Goal: Navigation & Orientation: Find specific page/section

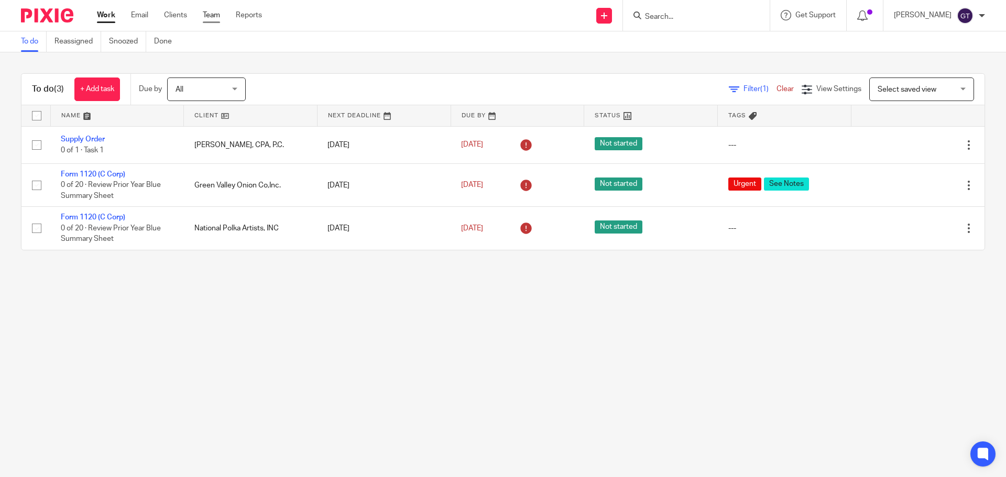
click at [214, 15] on link "Team" at bounding box center [211, 15] width 17 height 10
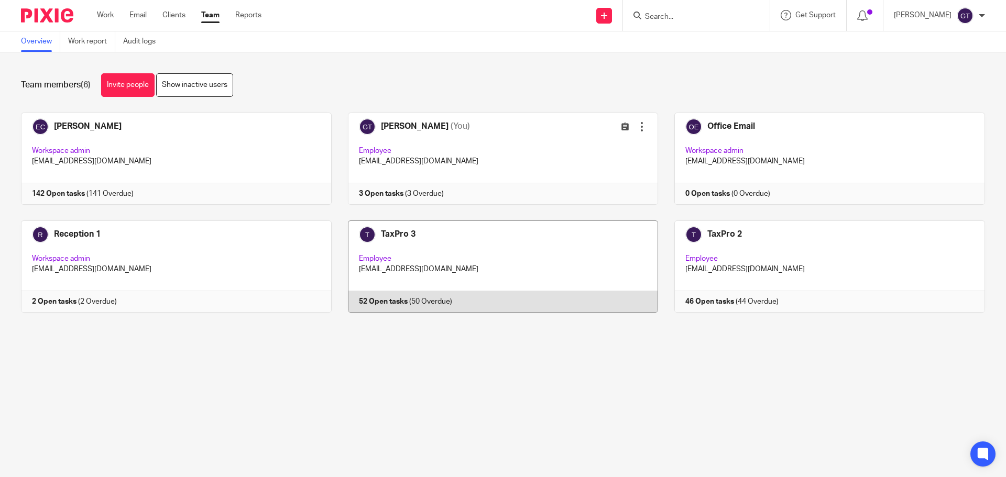
click at [553, 269] on link at bounding box center [495, 267] width 327 height 92
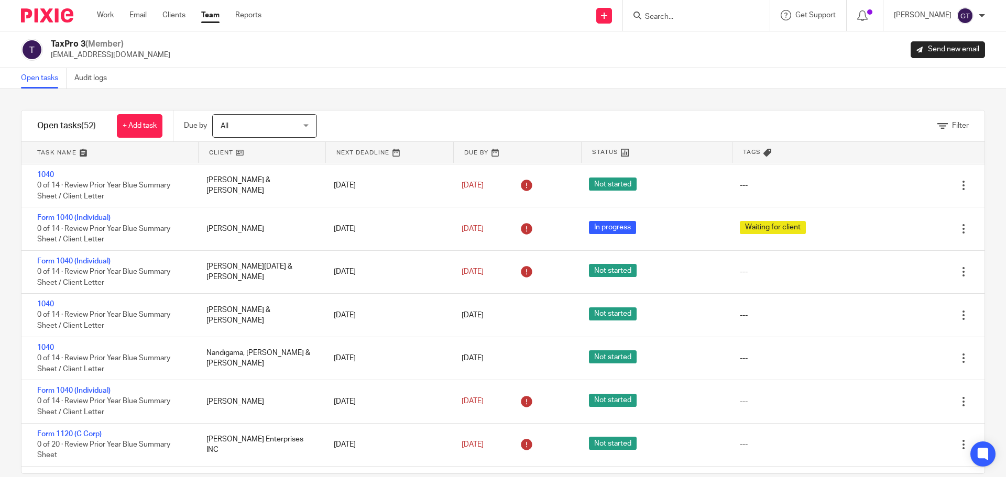
scroll to position [1806, 0]
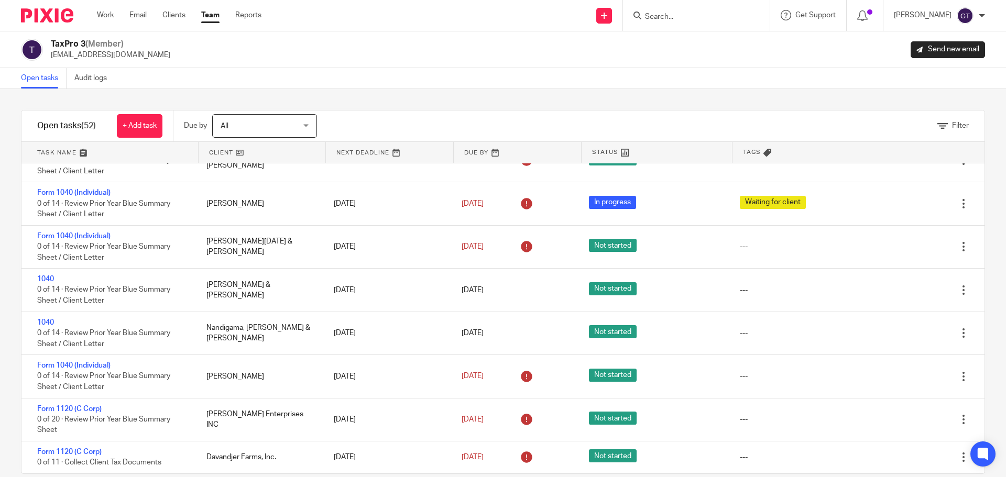
click at [212, 14] on link "Team" at bounding box center [210, 15] width 18 height 10
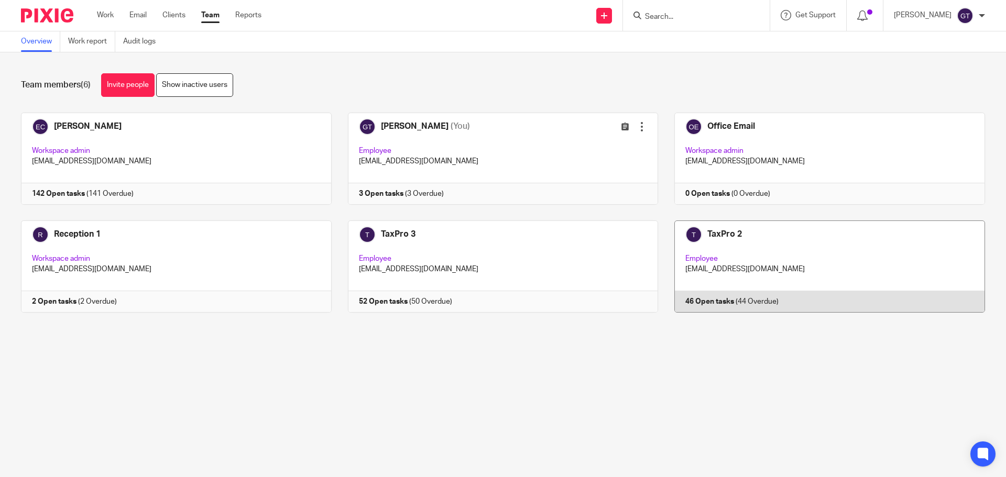
click at [797, 267] on link at bounding box center [821, 267] width 327 height 92
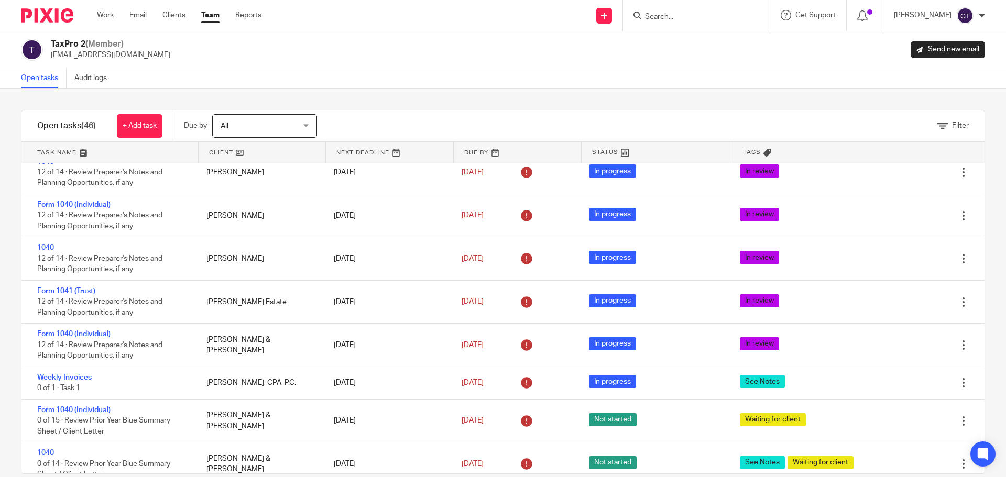
scroll to position [1299, 0]
